Goal: Communication & Community: Answer question/provide support

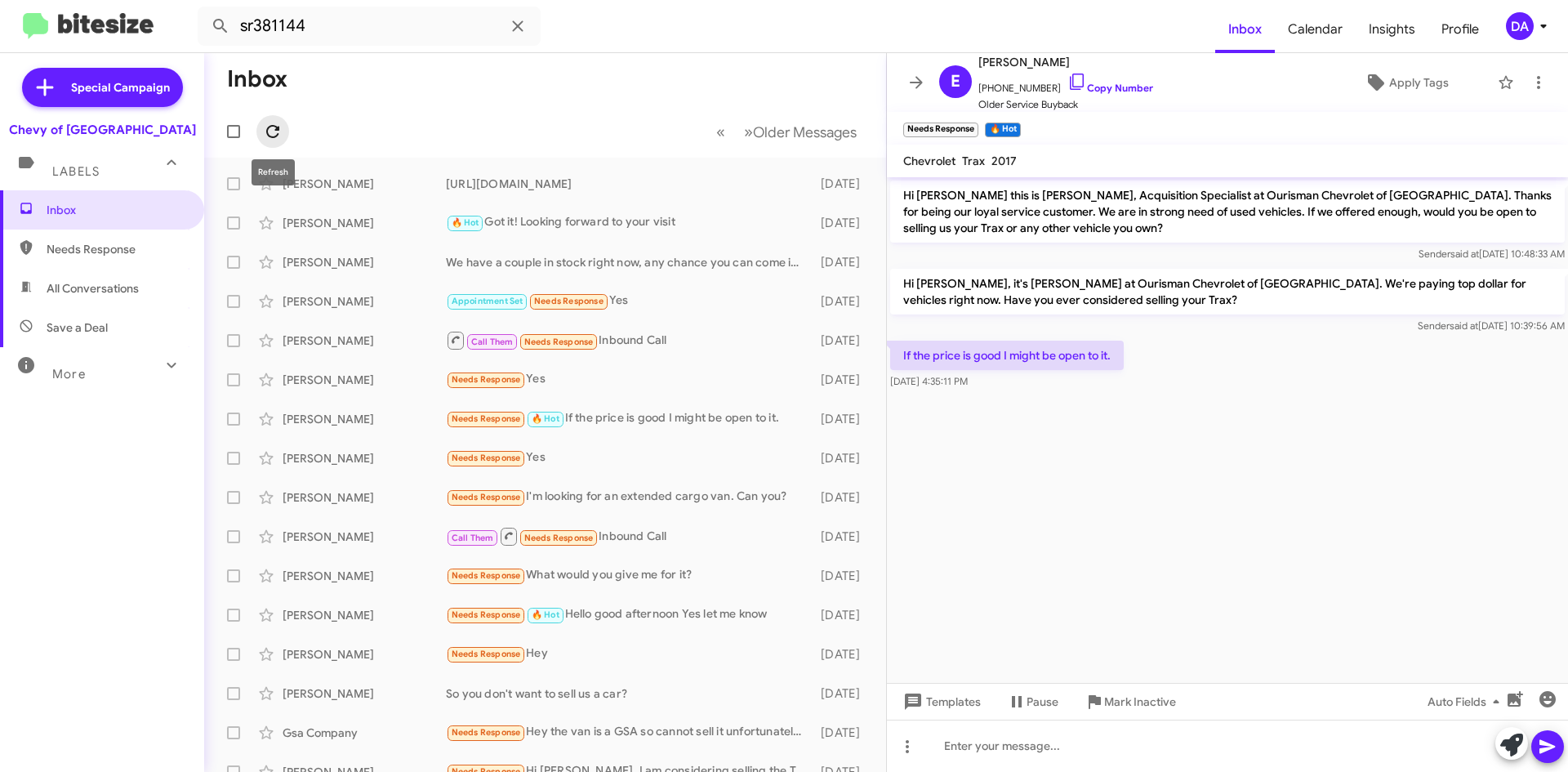
click at [281, 142] on button at bounding box center [272, 131] width 32 height 32
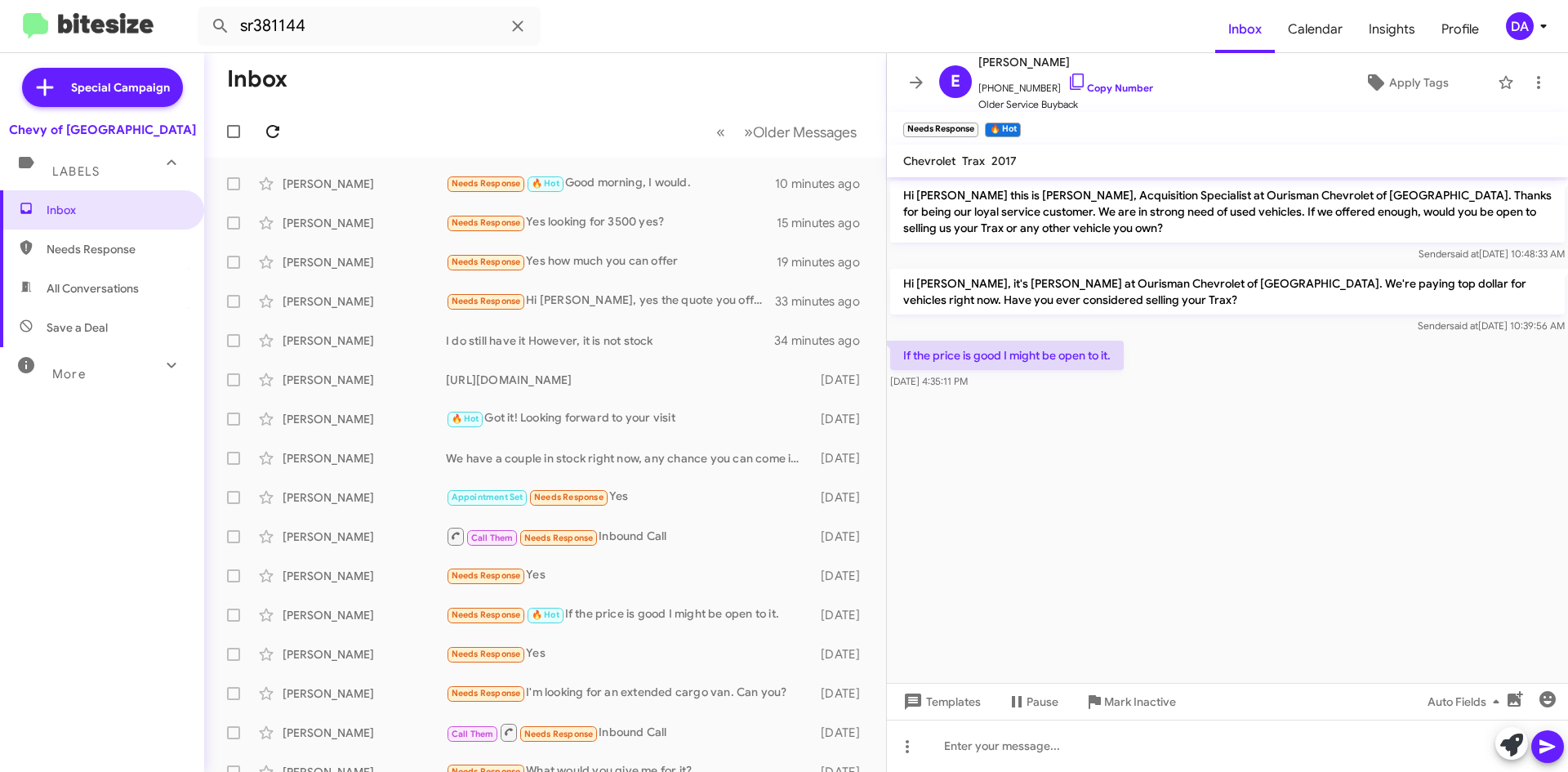
click at [279, 140] on icon at bounding box center [273, 132] width 19 height 19
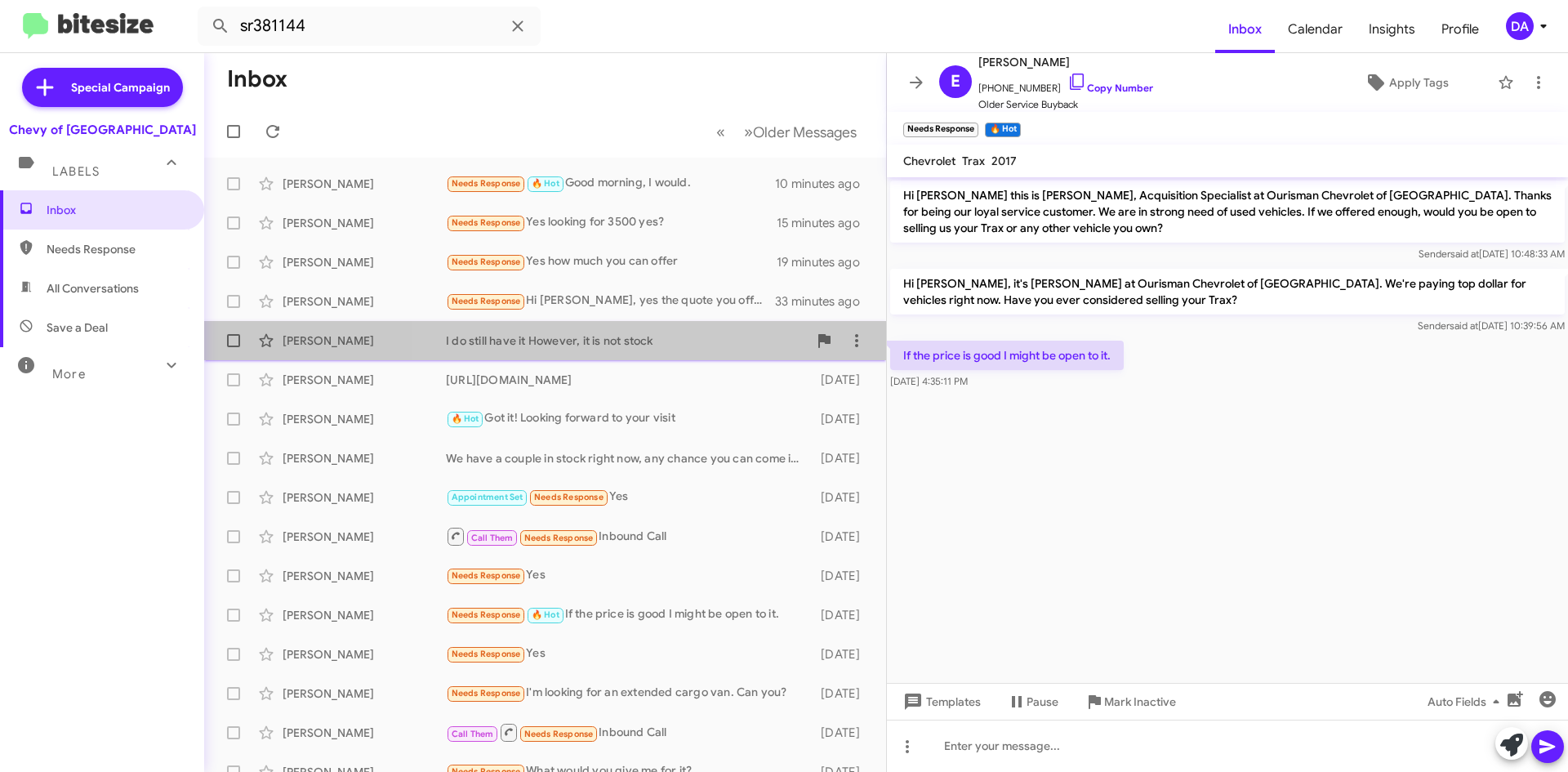
click at [648, 334] on div "I do still have it However, it is not stock" at bounding box center [626, 340] width 362 height 17
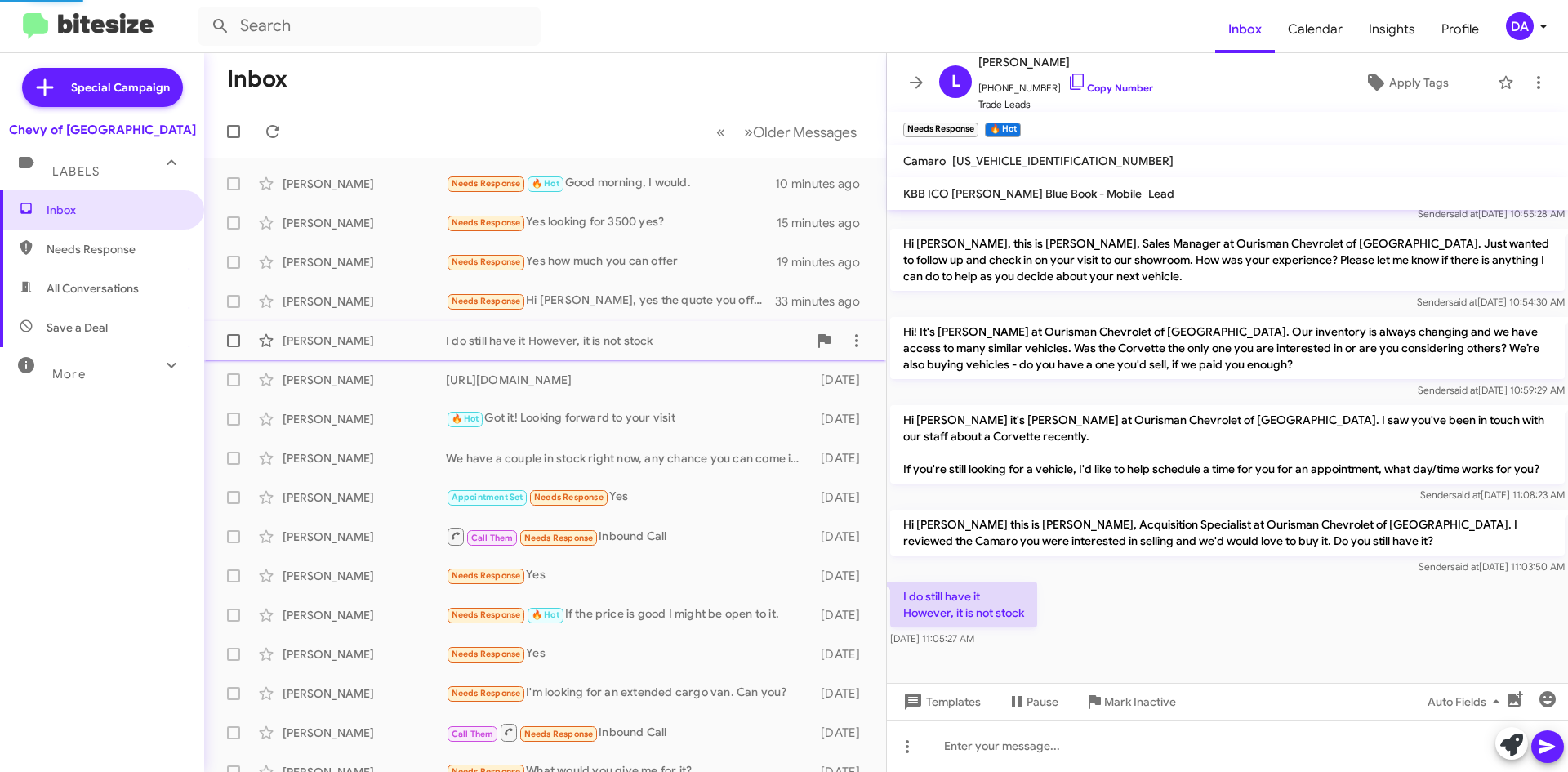
scroll to position [314, 0]
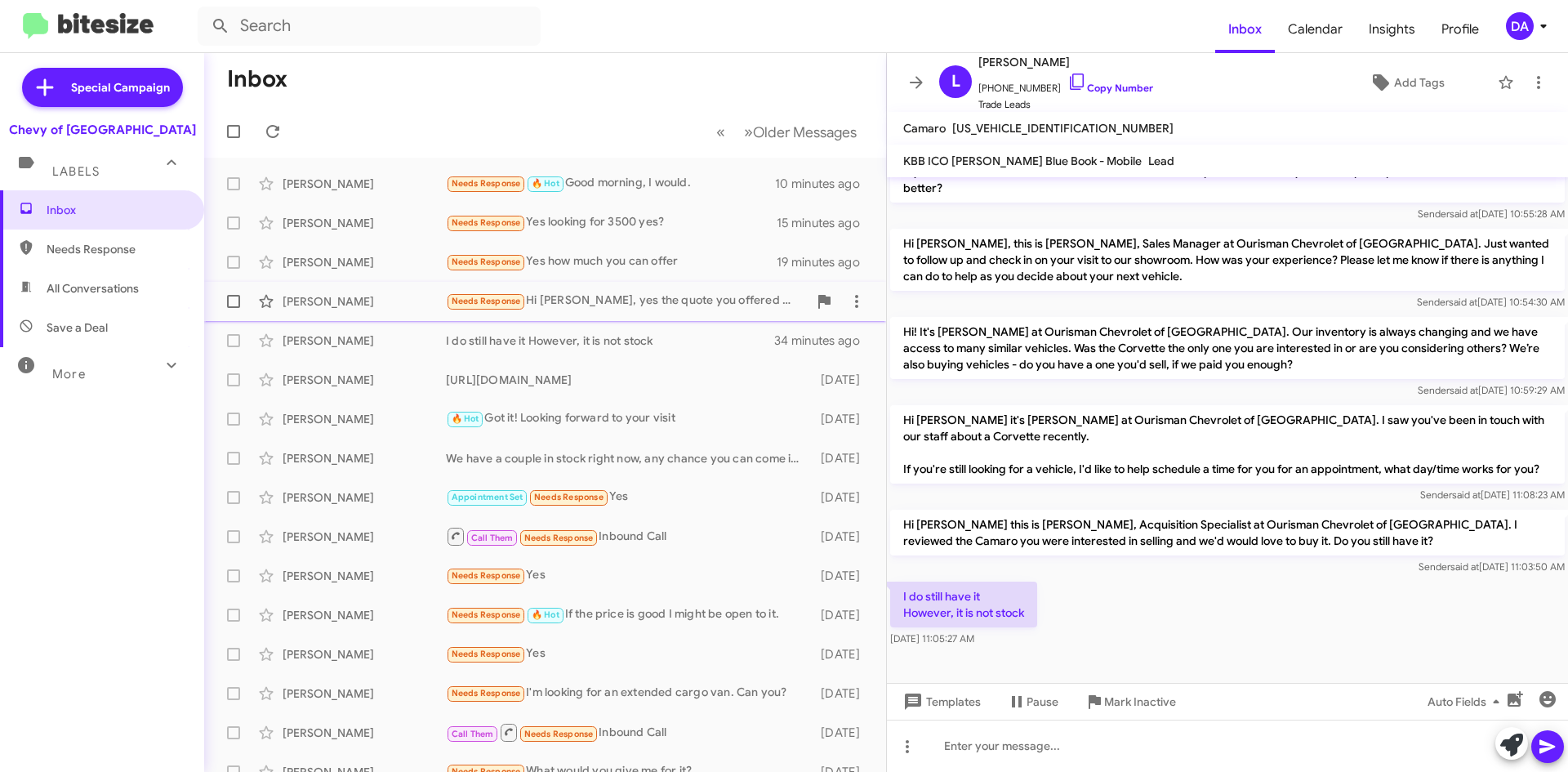
click at [660, 308] on div "Needs Response Hi [PERSON_NAME], yes the quote you offered was not within my ra…" at bounding box center [626, 300] width 362 height 18
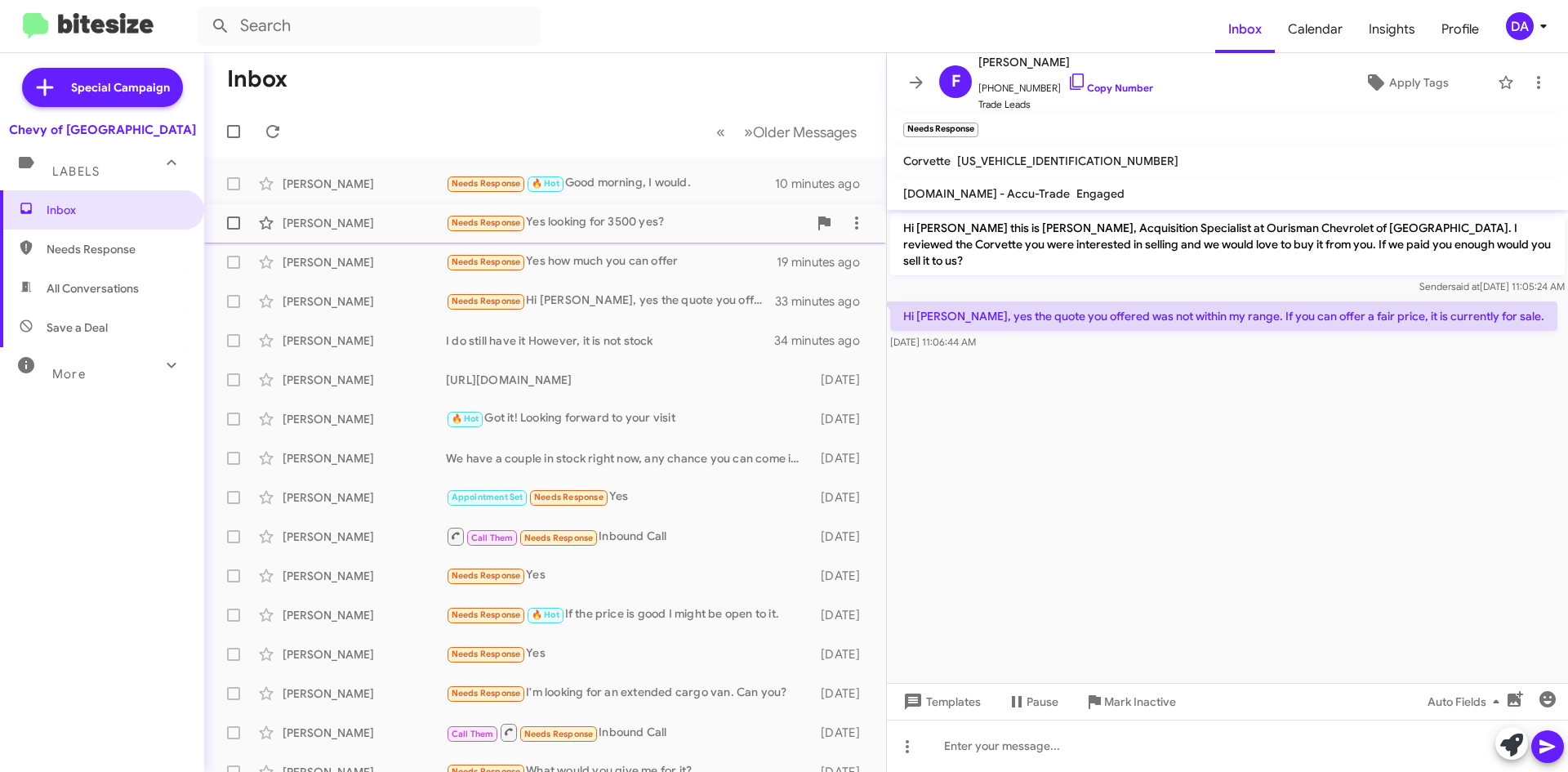
click at [643, 237] on div "[PERSON_NAME] Needs Response Yes looking for 3500 yes? 15 minutes ago" at bounding box center [546, 223] width 656 height 32
